Goal: Task Accomplishment & Management: Use online tool/utility

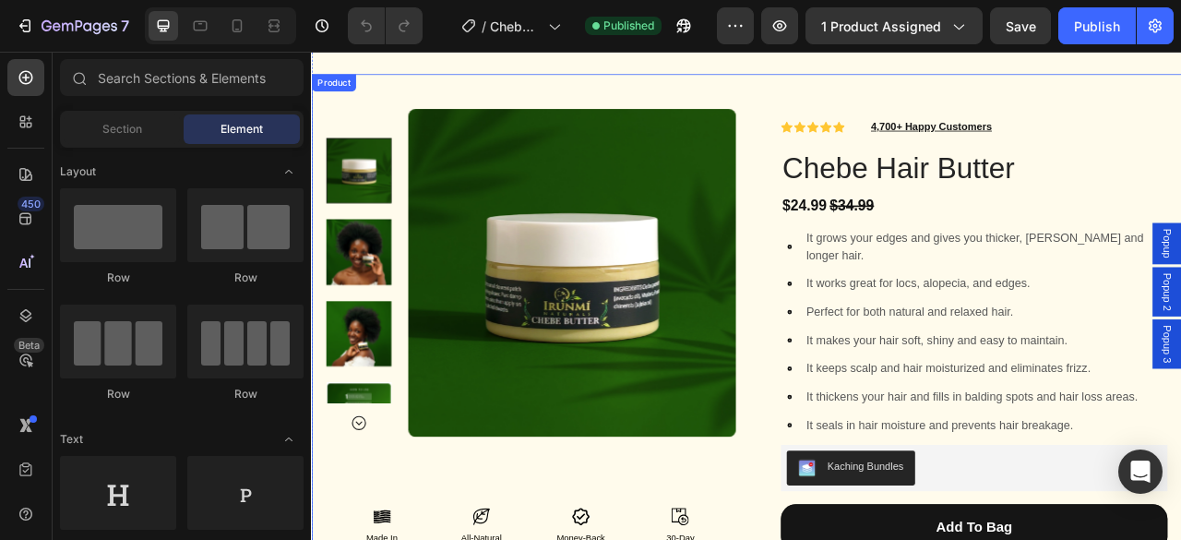
click at [893, 85] on div "Product Images Icon Icon Icon Icon Row Made In The Africa Text Block All-Natura…" at bounding box center [864, 413] width 1107 height 666
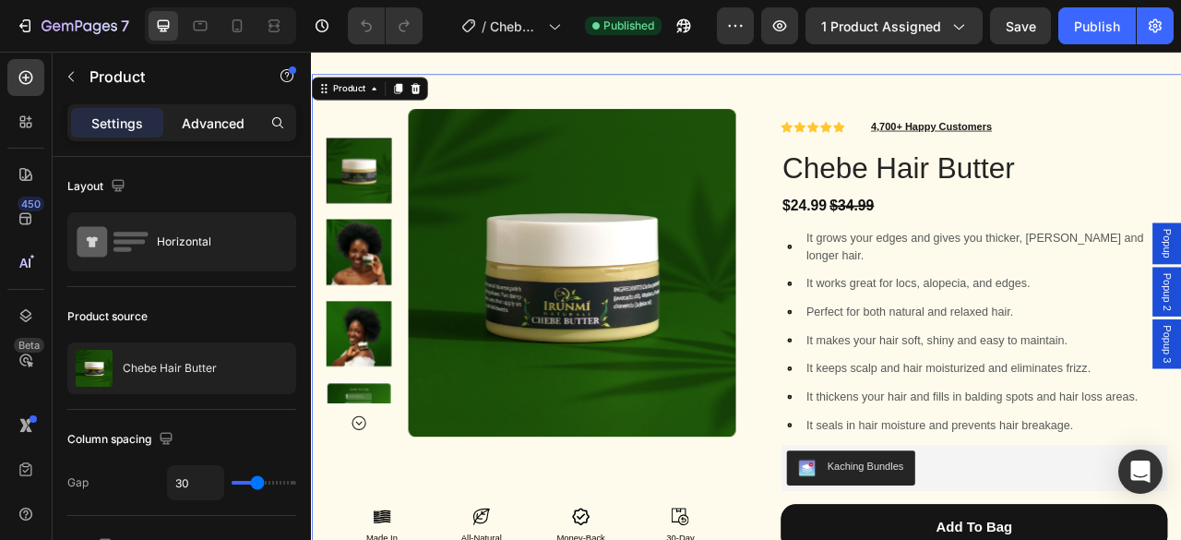
click at [238, 114] on p "Advanced" at bounding box center [213, 122] width 63 height 19
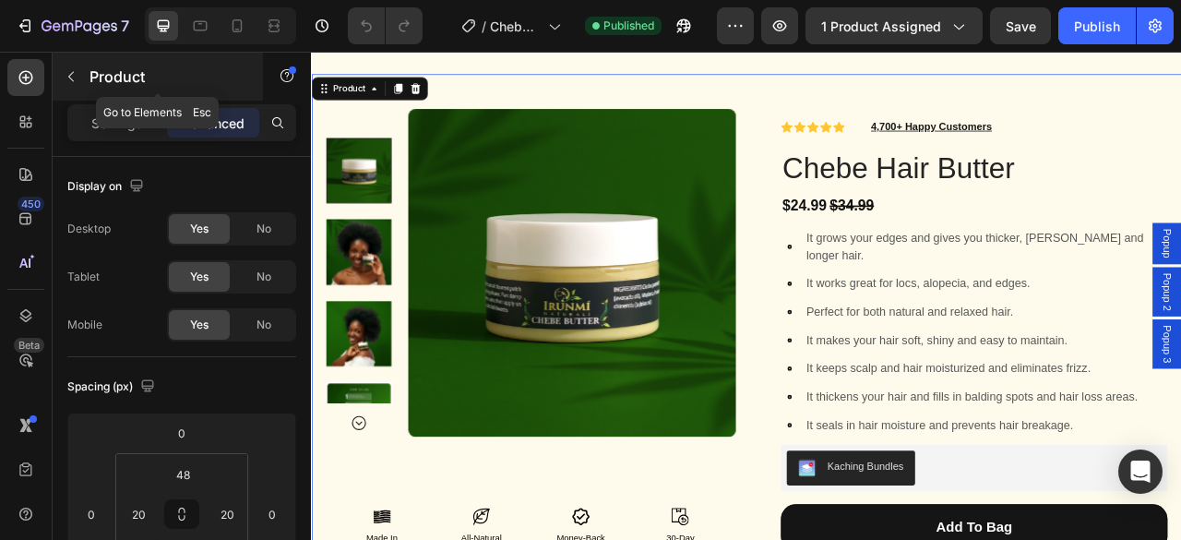
click at [64, 82] on icon "button" at bounding box center [71, 76] width 15 height 15
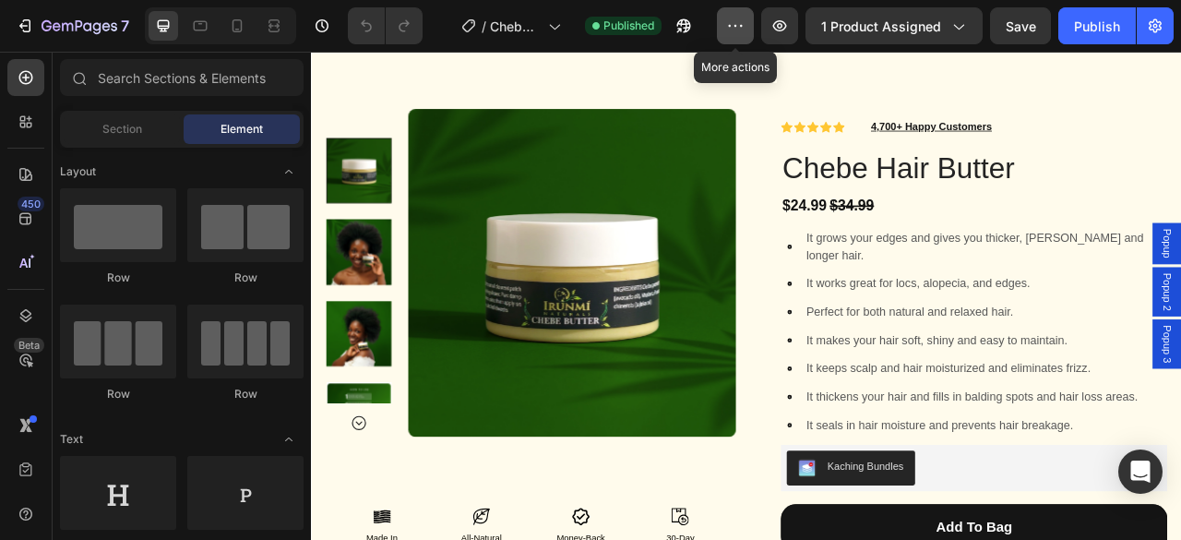
click at [744, 23] on icon "button" at bounding box center [735, 26] width 18 height 18
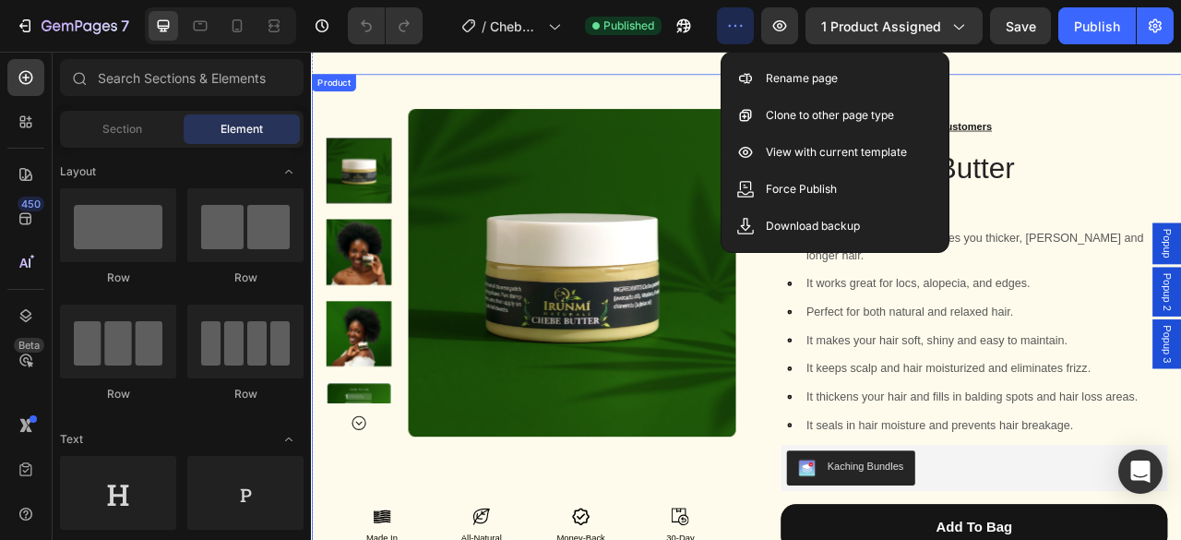
click at [664, 100] on div "Product Images Icon Icon Icon Icon Row Made In The Africa Text Block All-Natura…" at bounding box center [864, 413] width 1107 height 666
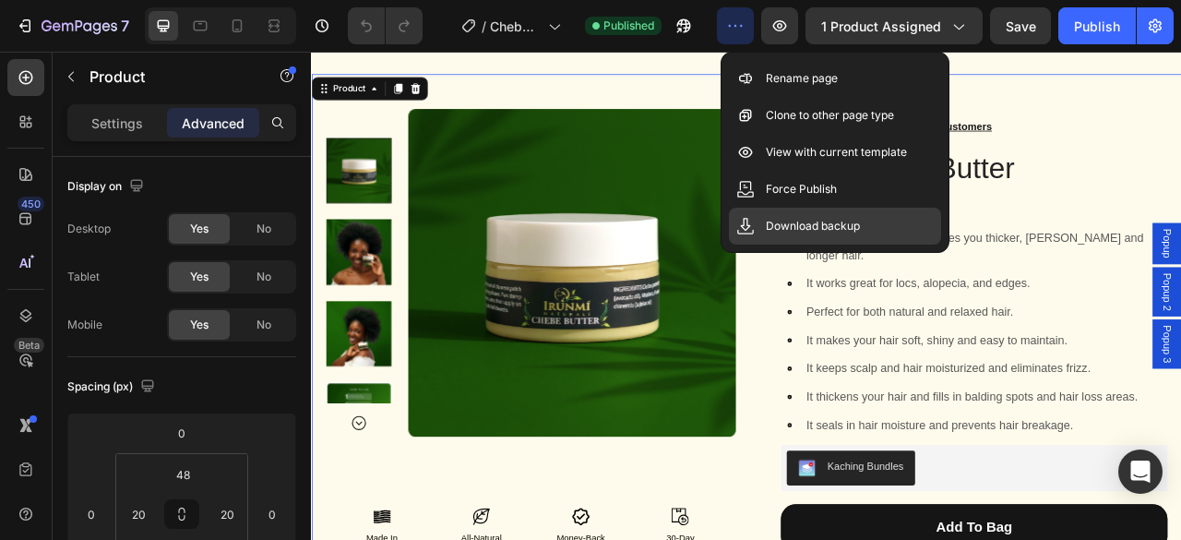
click at [798, 236] on div "Download backup" at bounding box center [835, 226] width 212 height 37
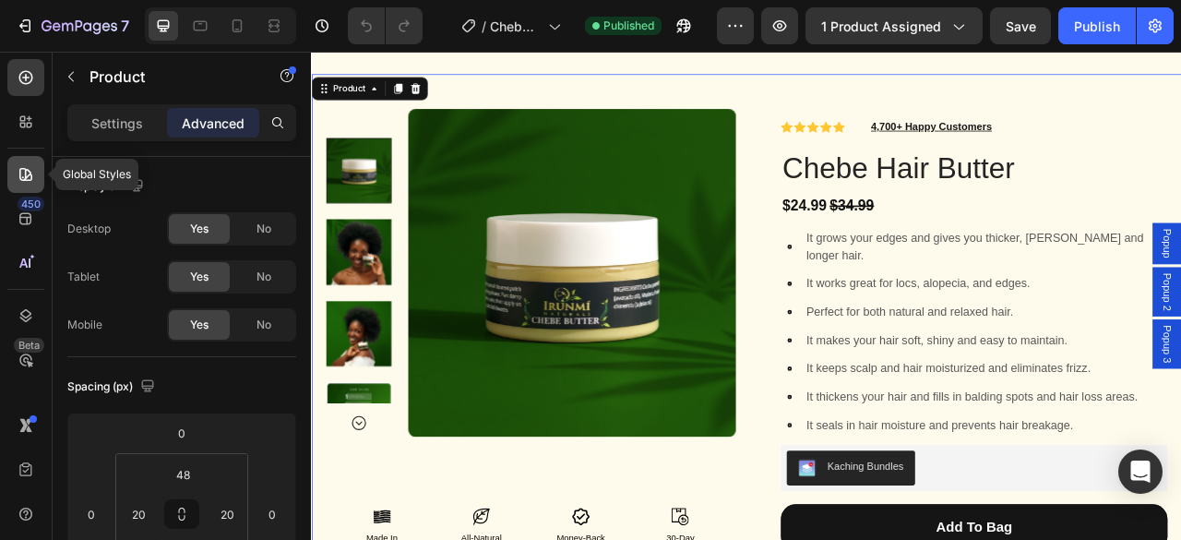
click at [32, 179] on icon at bounding box center [26, 174] width 18 height 18
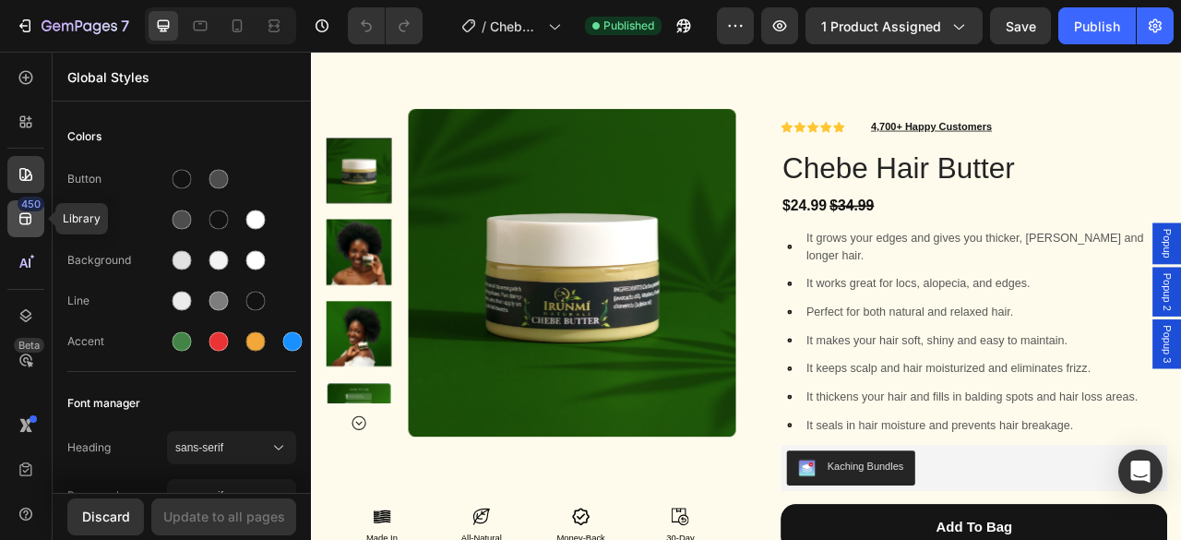
click at [26, 217] on icon at bounding box center [25, 219] width 12 height 12
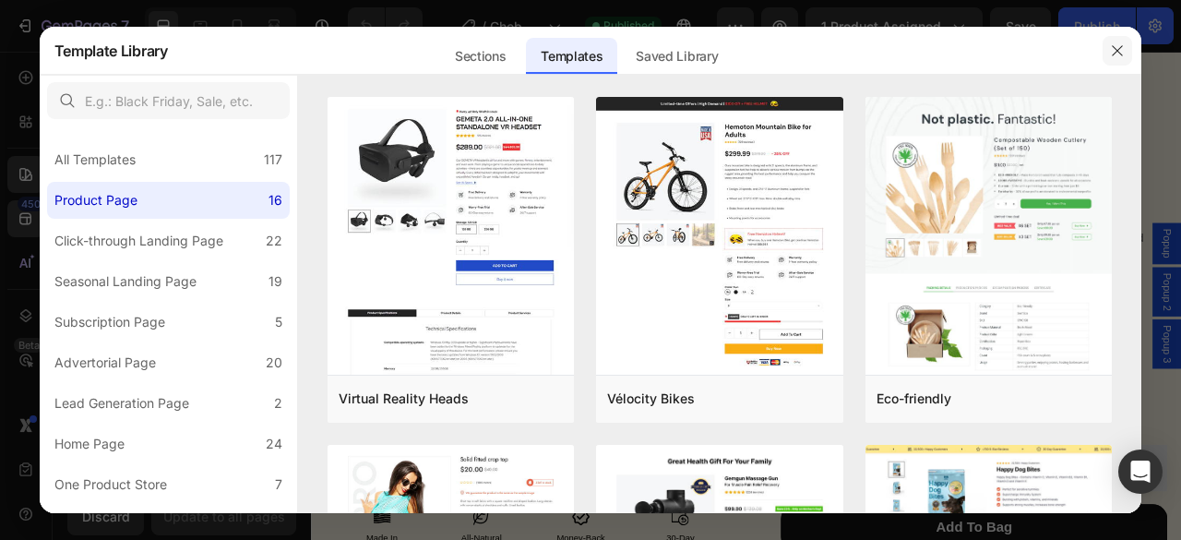
click at [1114, 53] on icon "button" at bounding box center [1117, 50] width 10 height 10
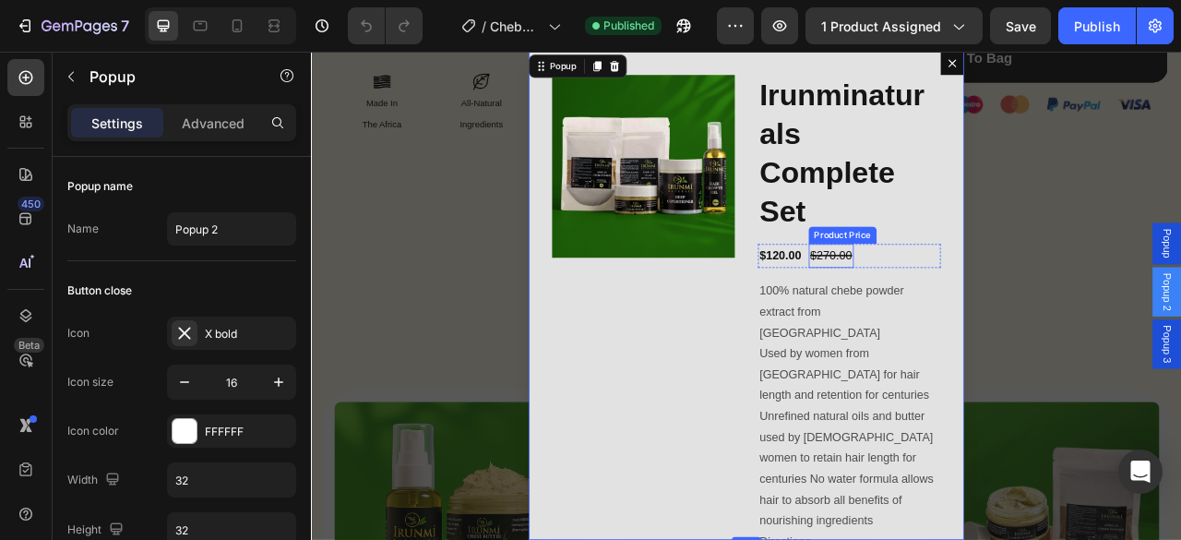
scroll to position [136, 0]
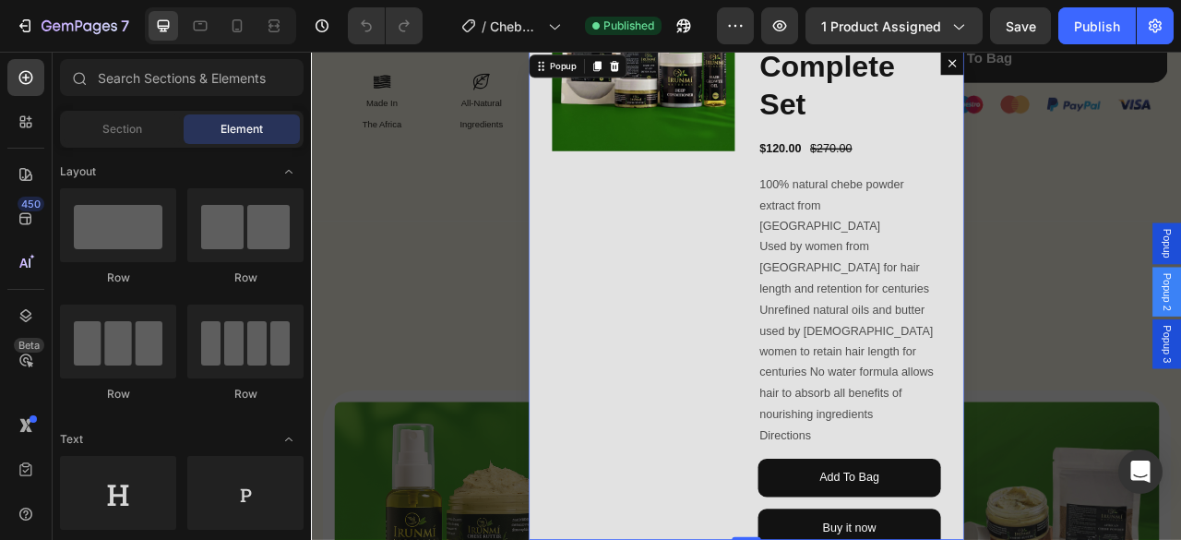
click at [1180, 239] on div "Backdrop" at bounding box center [864, 362] width 1107 height 621
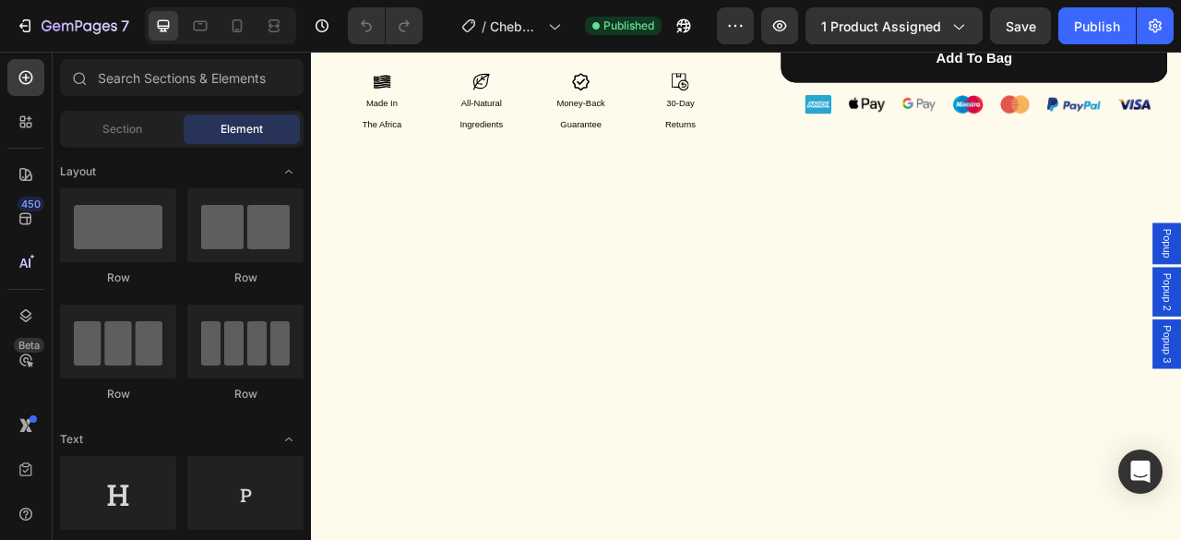
scroll to position [0, 0]
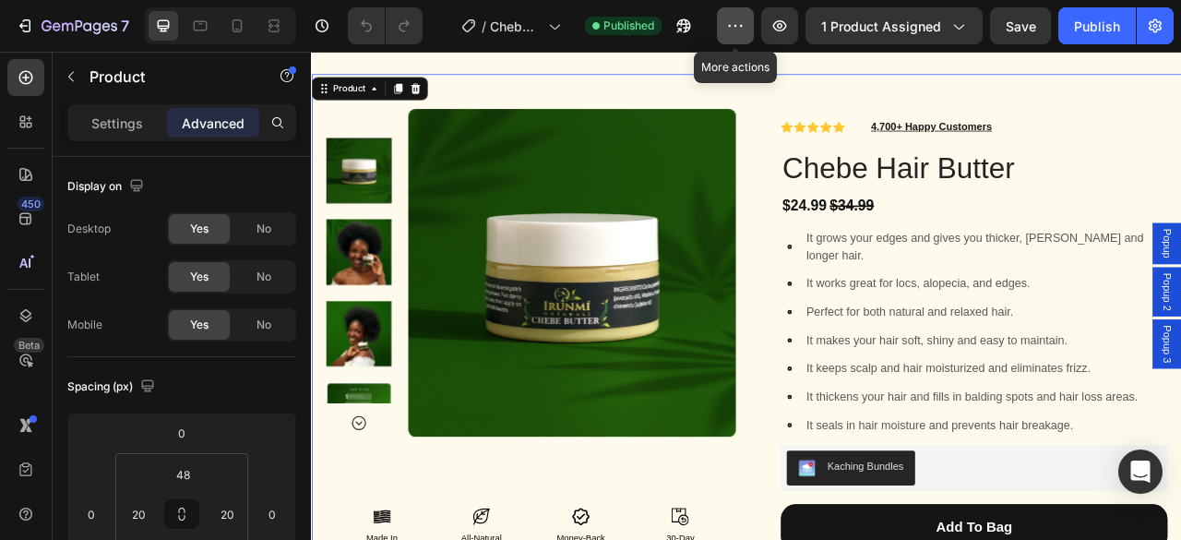
click at [741, 18] on icon "button" at bounding box center [735, 26] width 18 height 18
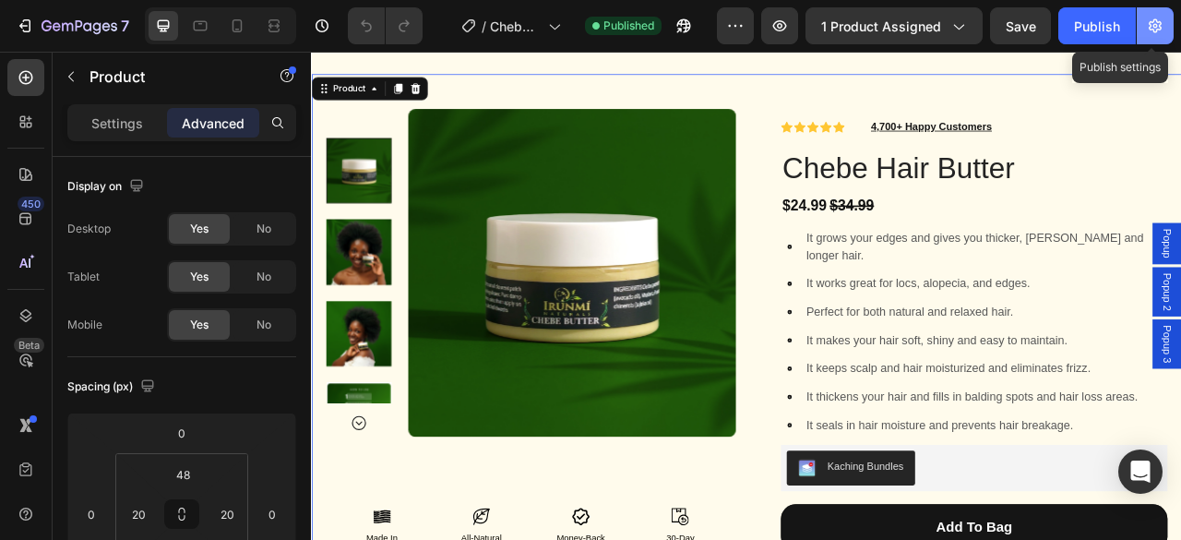
click at [1156, 30] on icon "button" at bounding box center [1154, 26] width 13 height 14
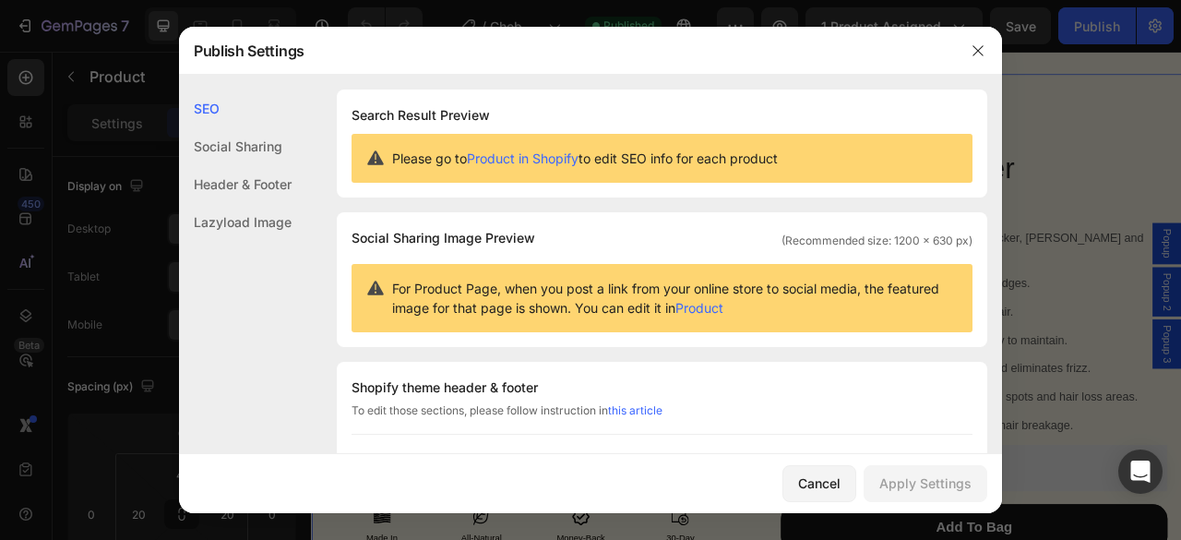
click at [237, 203] on div "Header & Footer" at bounding box center [235, 222] width 113 height 38
